Goal: Task Accomplishment & Management: Use online tool/utility

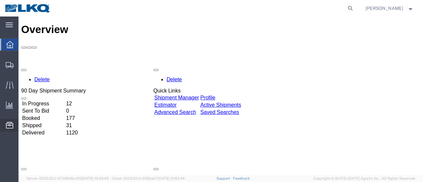
click at [0, 0] on span "Location Appointment" at bounding box center [0, 0] width 0 height 0
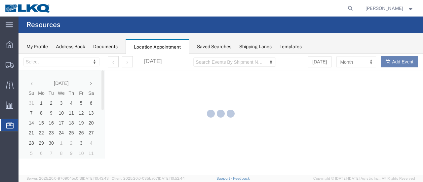
select select "28712"
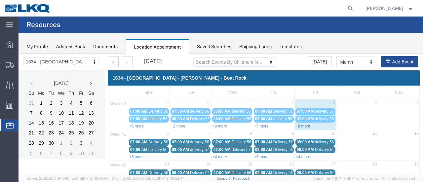
click at [298, 125] on link "+8 more" at bounding box center [303, 126] width 15 height 5
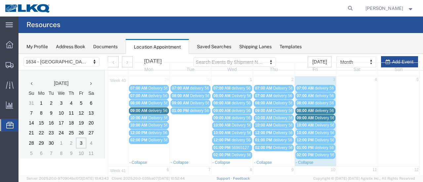
scroll to position [33, 0]
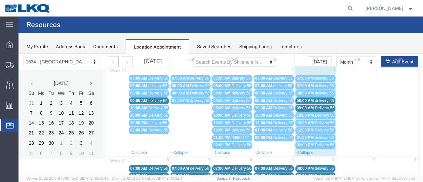
click at [315, 99] on span "delivery 56982640" at bounding box center [331, 101] width 32 height 5
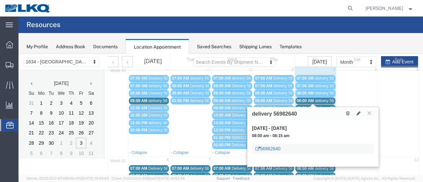
click at [269, 148] on link "56982640" at bounding box center [268, 148] width 25 height 7
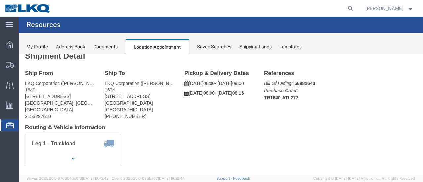
scroll to position [0, 0]
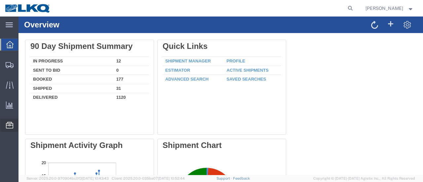
click at [0, 0] on span "Location Appointment" at bounding box center [0, 0] width 0 height 0
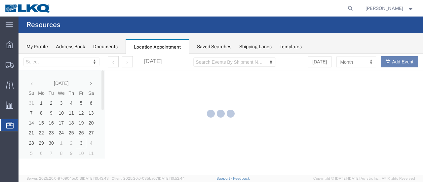
select select "28712"
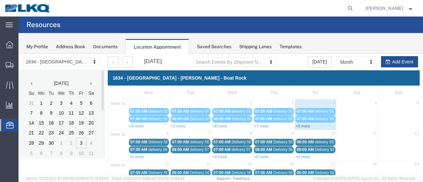
click at [302, 125] on link "+8 more" at bounding box center [303, 126] width 15 height 5
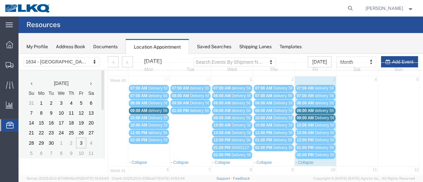
scroll to position [33, 0]
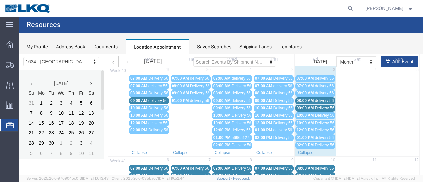
click at [305, 106] on span "09:00 AM" at bounding box center [305, 108] width 17 height 5
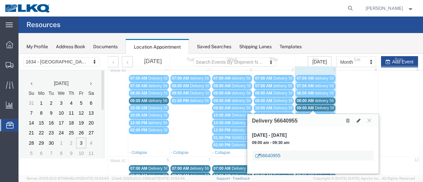
click at [274, 154] on link "56640955" at bounding box center [268, 155] width 25 height 7
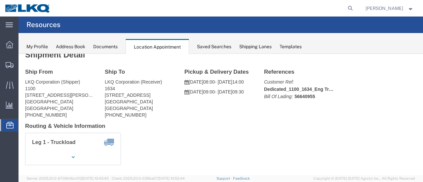
scroll to position [0, 0]
